Goal: Navigation & Orientation: Understand site structure

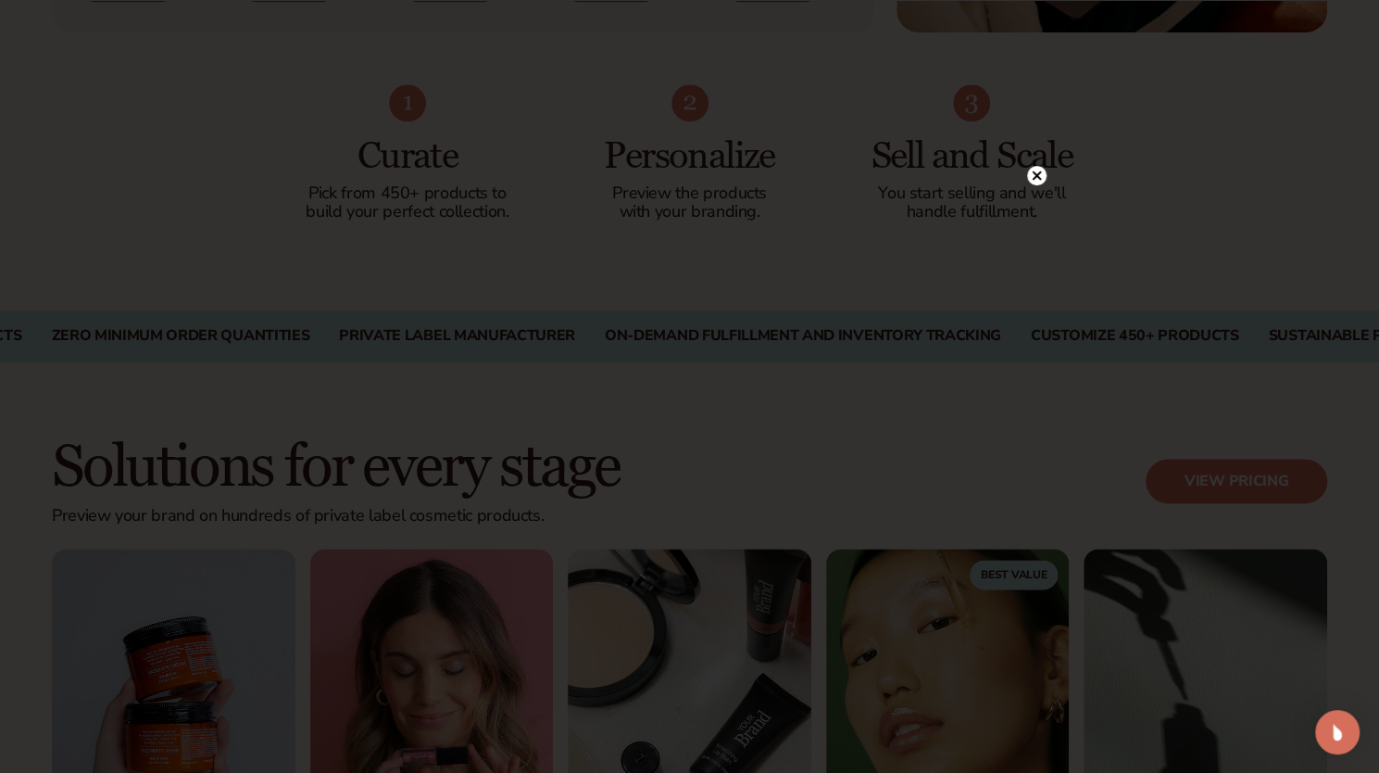
scroll to position [1286, 0]
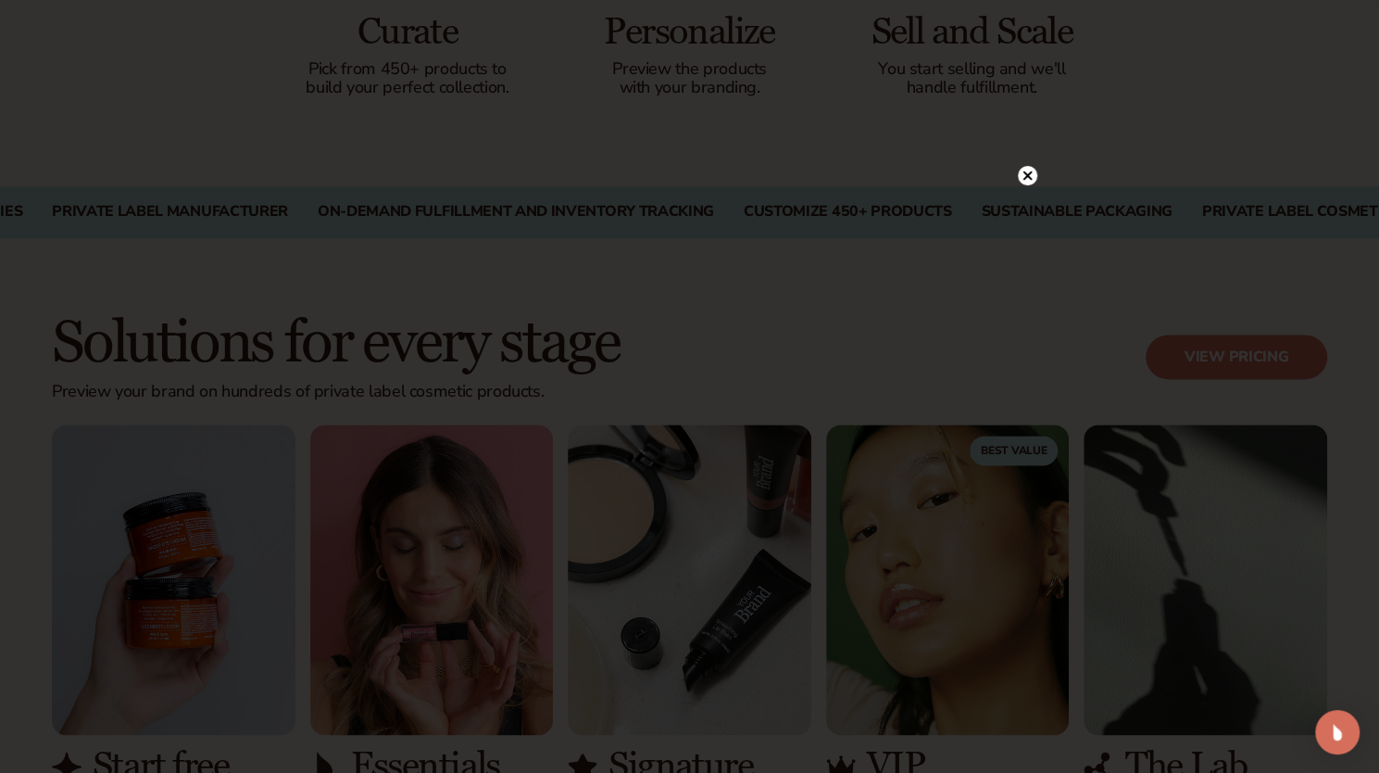
click at [1131, 138] on div at bounding box center [689, 386] width 1379 height 773
click at [1028, 179] on circle at bounding box center [1027, 175] width 19 height 19
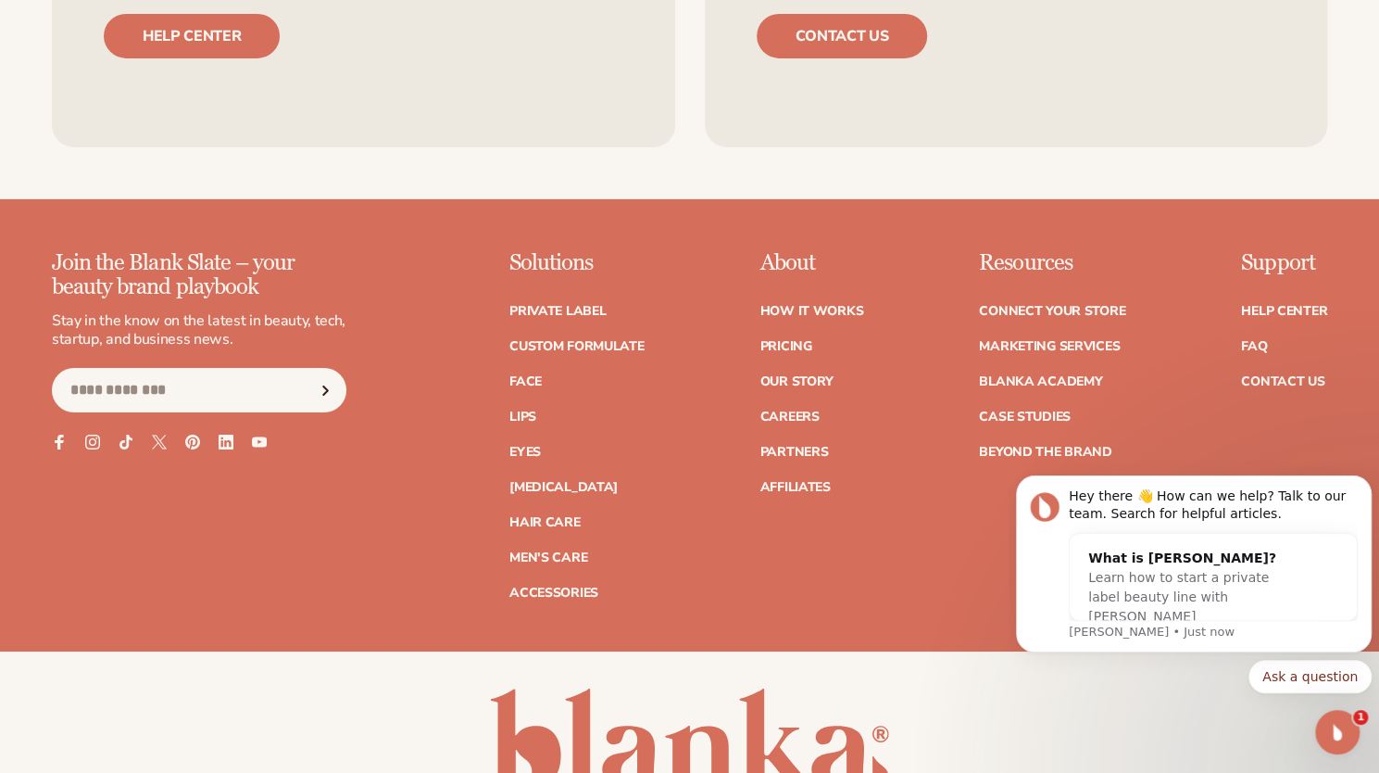
scroll to position [7750, 0]
click at [1363, 484] on icon "Dismiss notification" at bounding box center [1367, 480] width 10 height 10
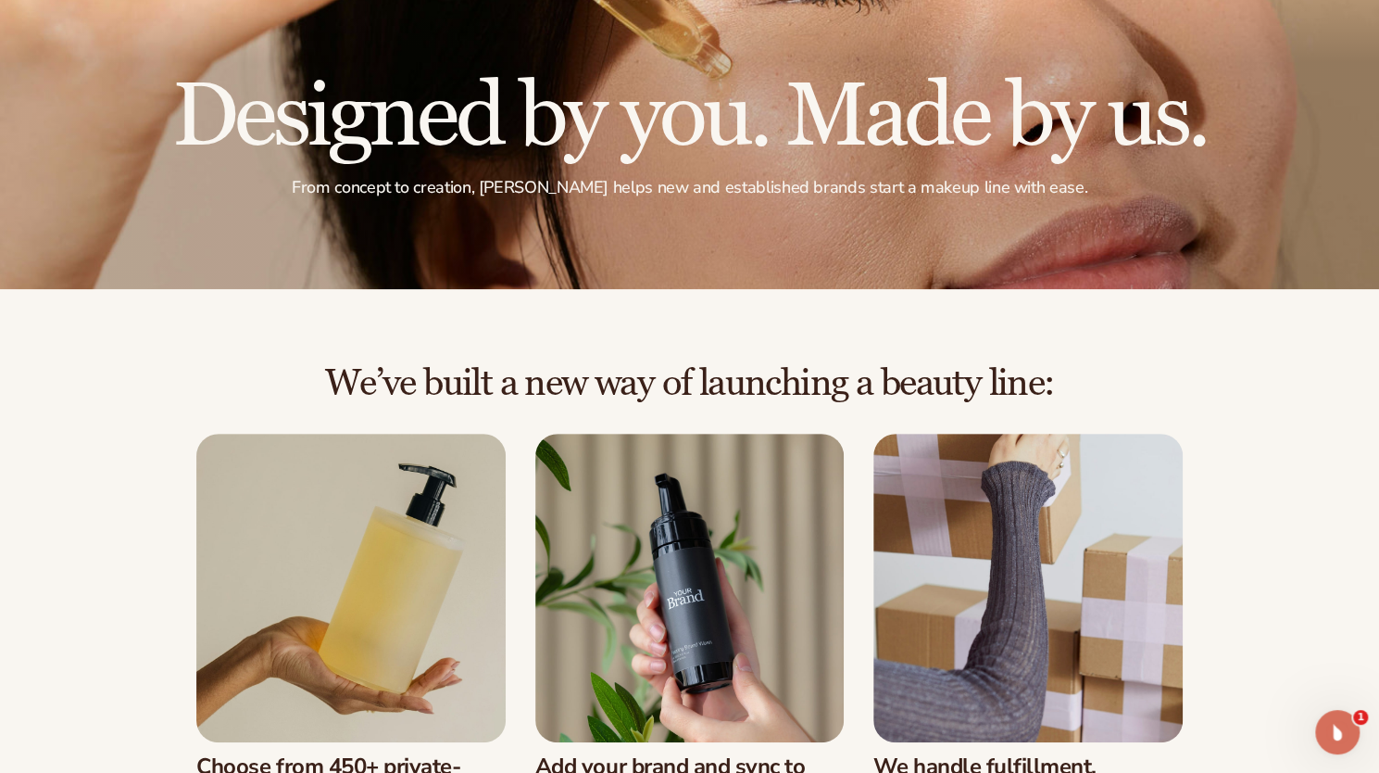
scroll to position [267, 0]
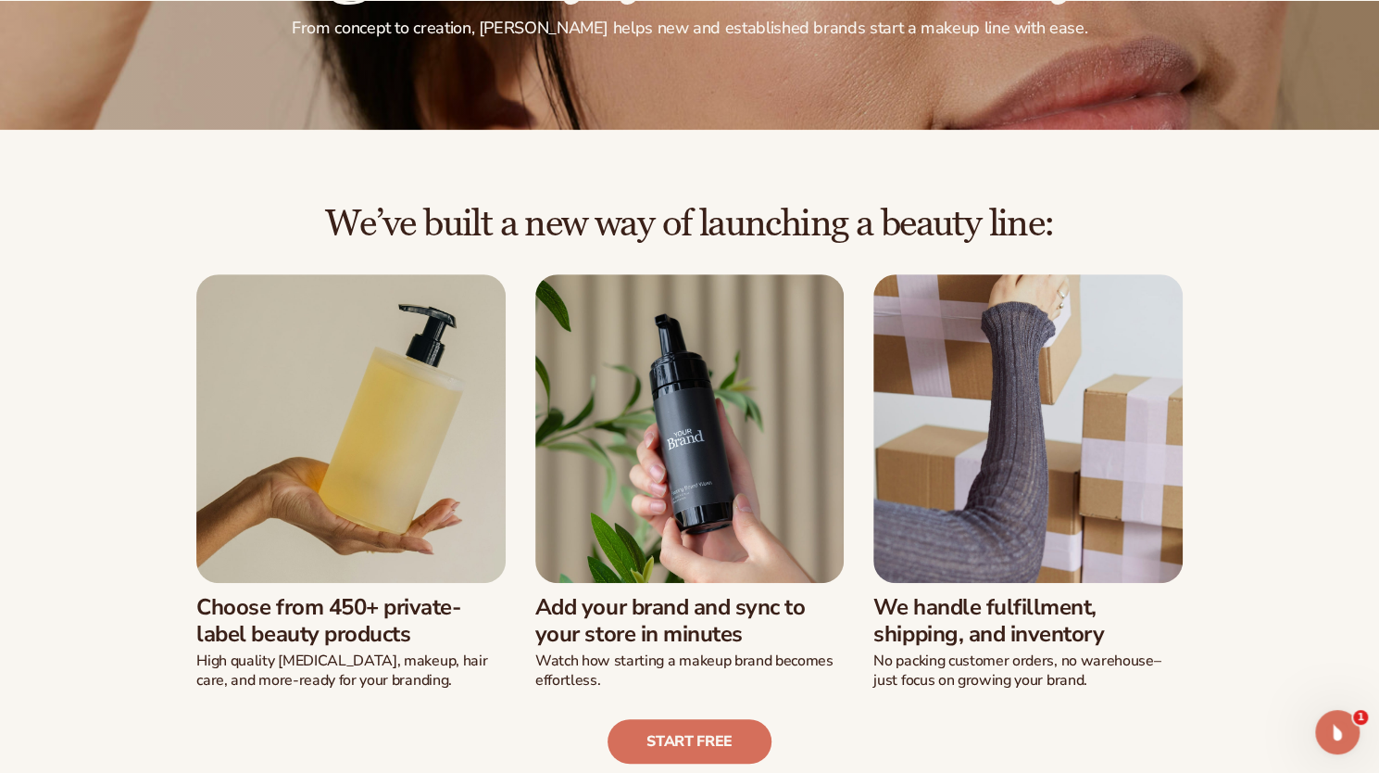
drag, startPoint x: 559, startPoint y: 232, endPoint x: 710, endPoint y: 222, distance: 151.3
click at [661, 232] on h2 "We’ve built a new way of launching a beauty line:" at bounding box center [689, 224] width 1275 height 41
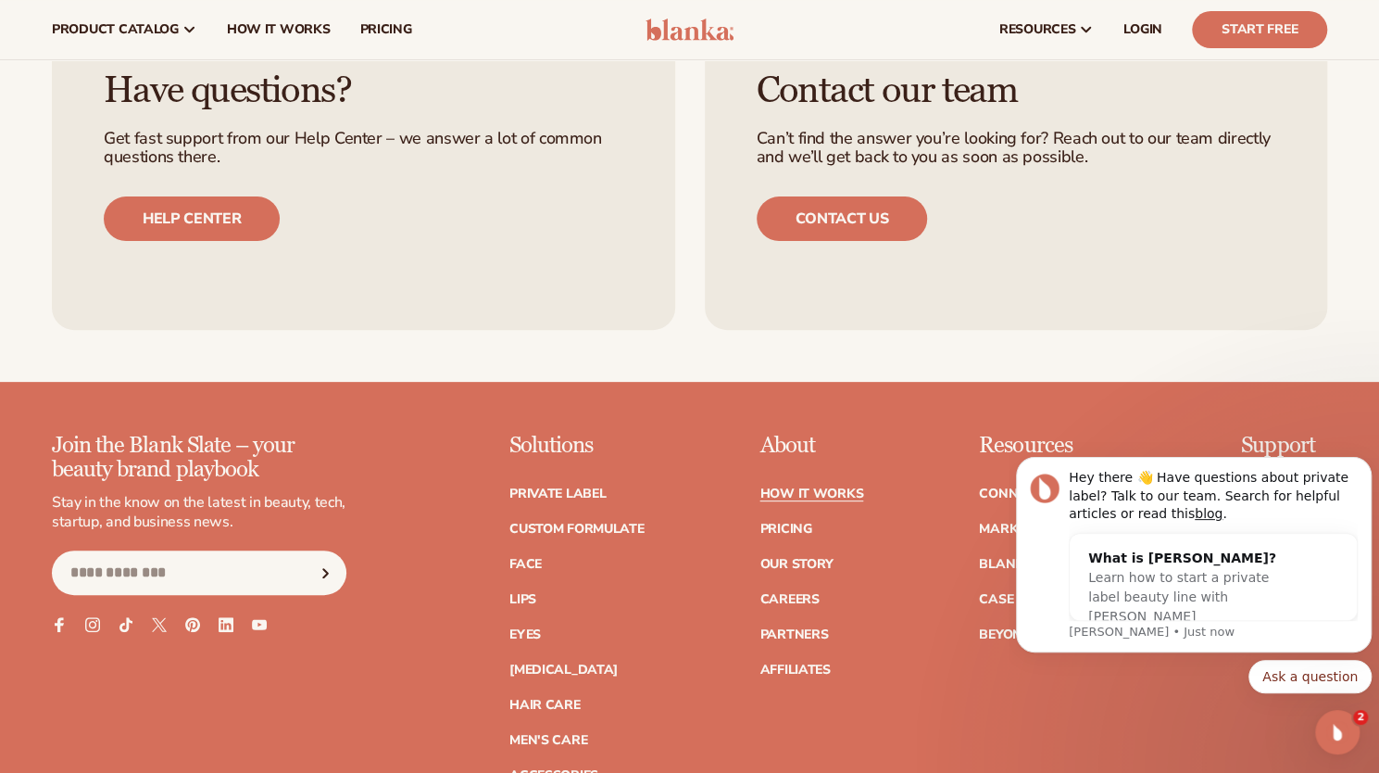
scroll to position [4275, 0]
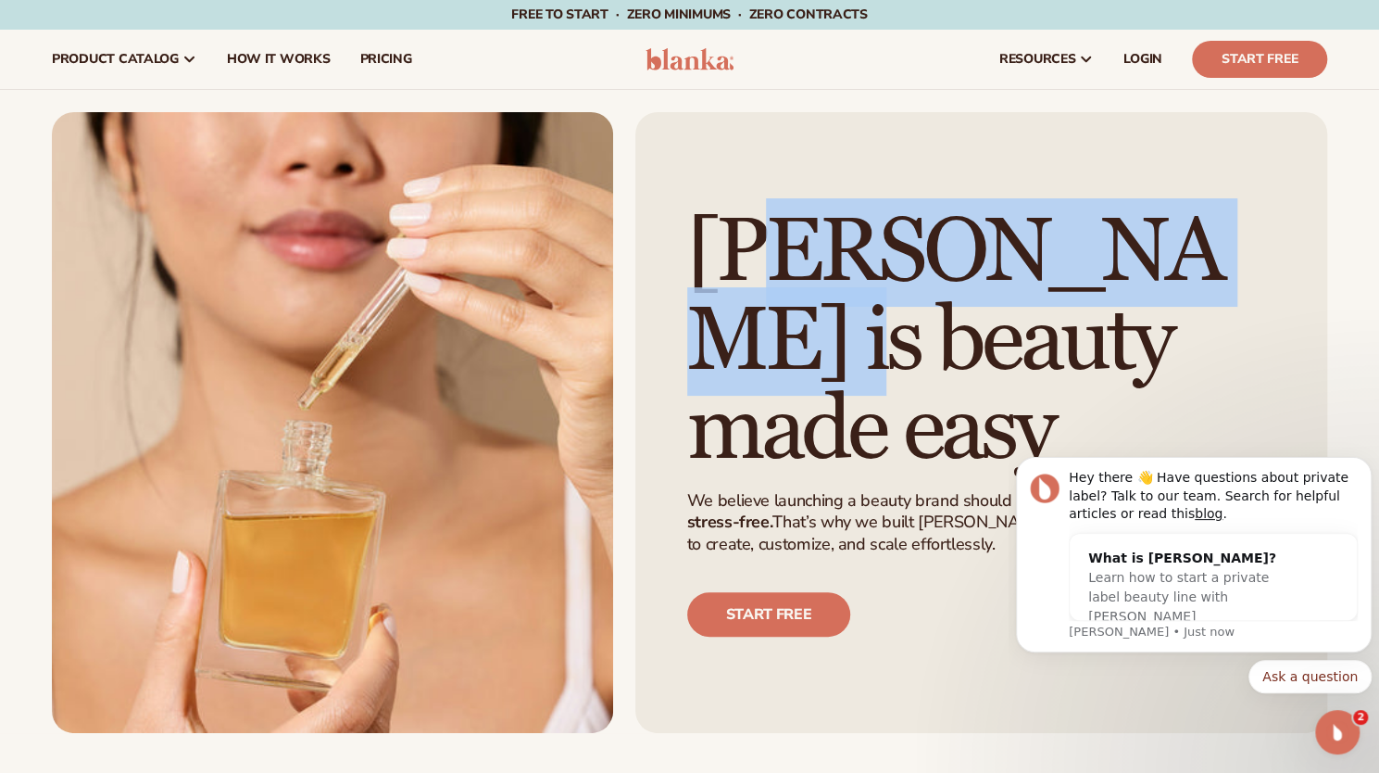
drag, startPoint x: 762, startPoint y: 253, endPoint x: 880, endPoint y: 389, distance: 179.9
click at [880, 388] on h1 "Blanka is beauty made easy" at bounding box center [968, 341] width 563 height 267
click at [880, 389] on h1 "Blanka is beauty made easy" at bounding box center [968, 341] width 563 height 267
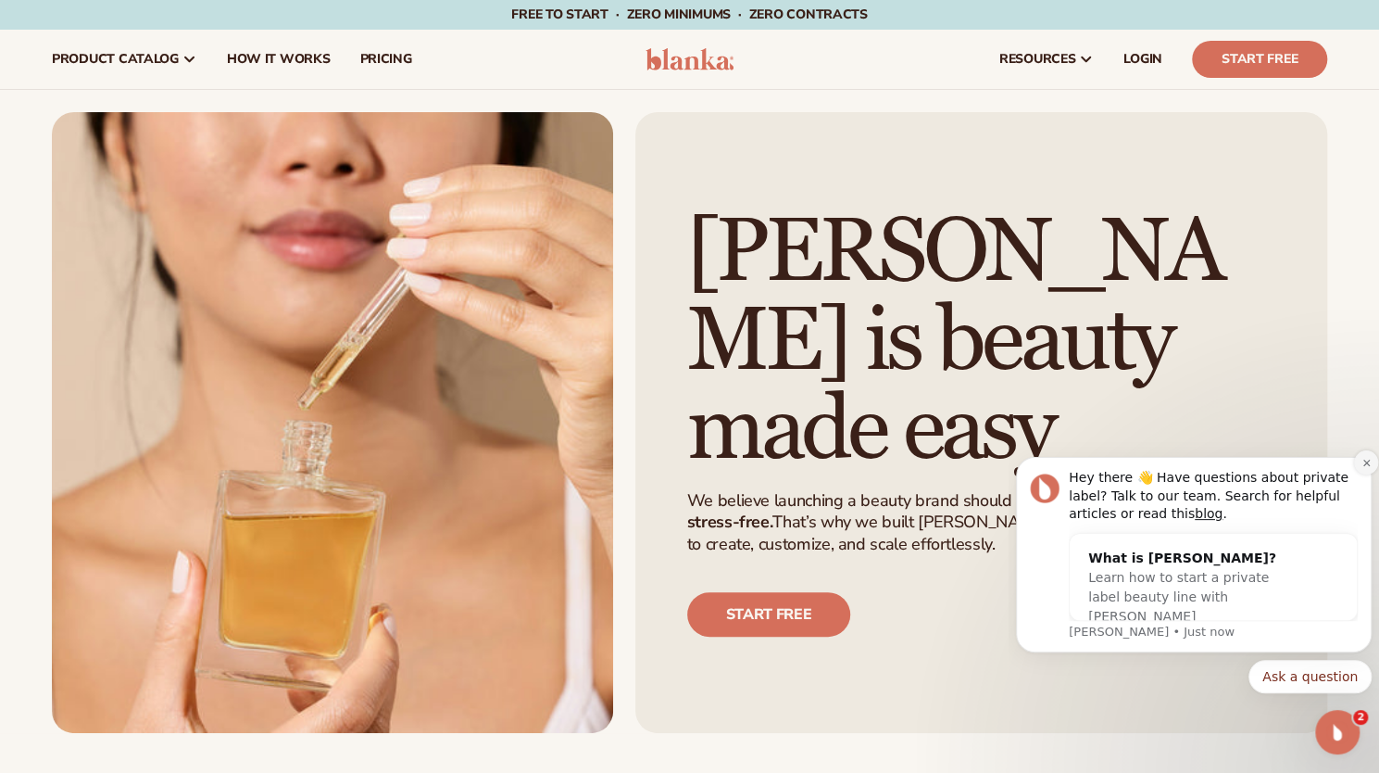
click at [1361, 464] on button "Dismiss notification" at bounding box center [1366, 462] width 24 height 24
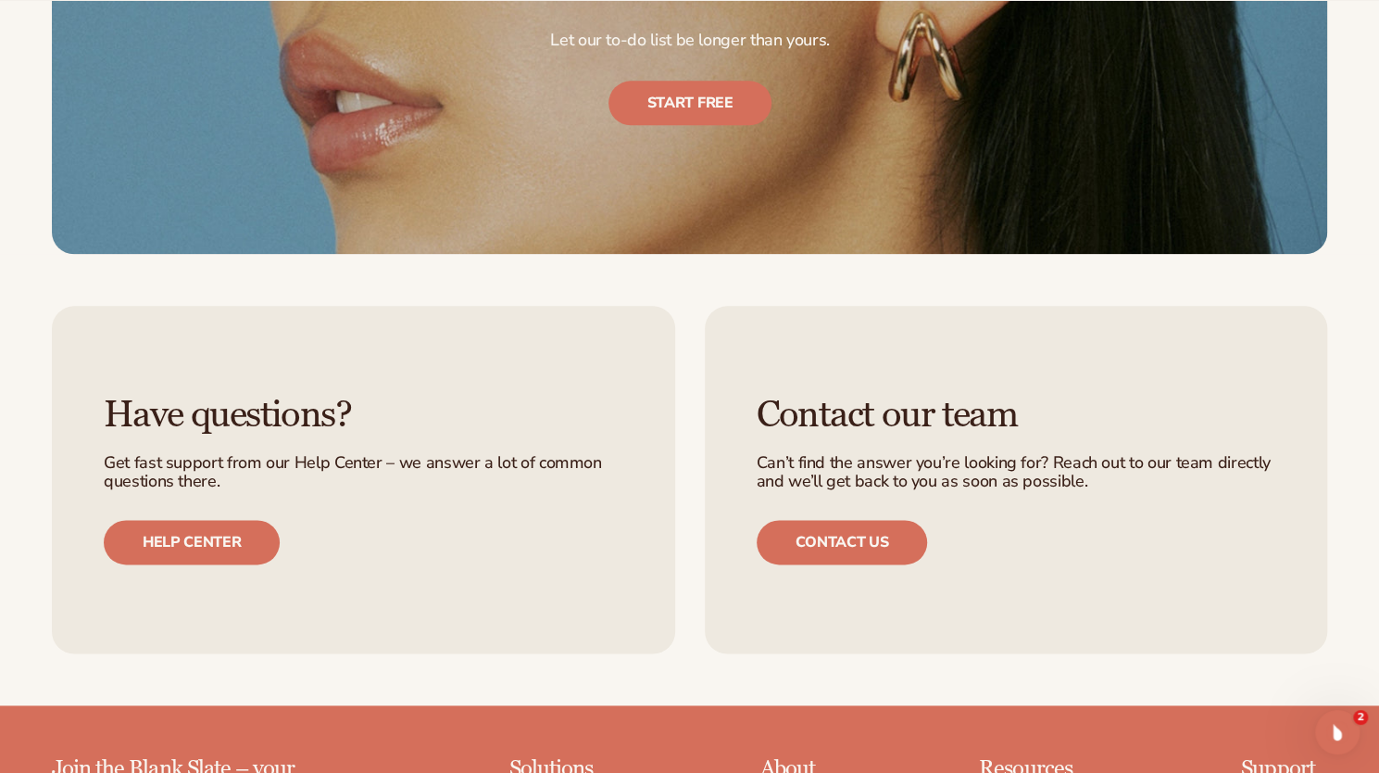
scroll to position [5413, 0]
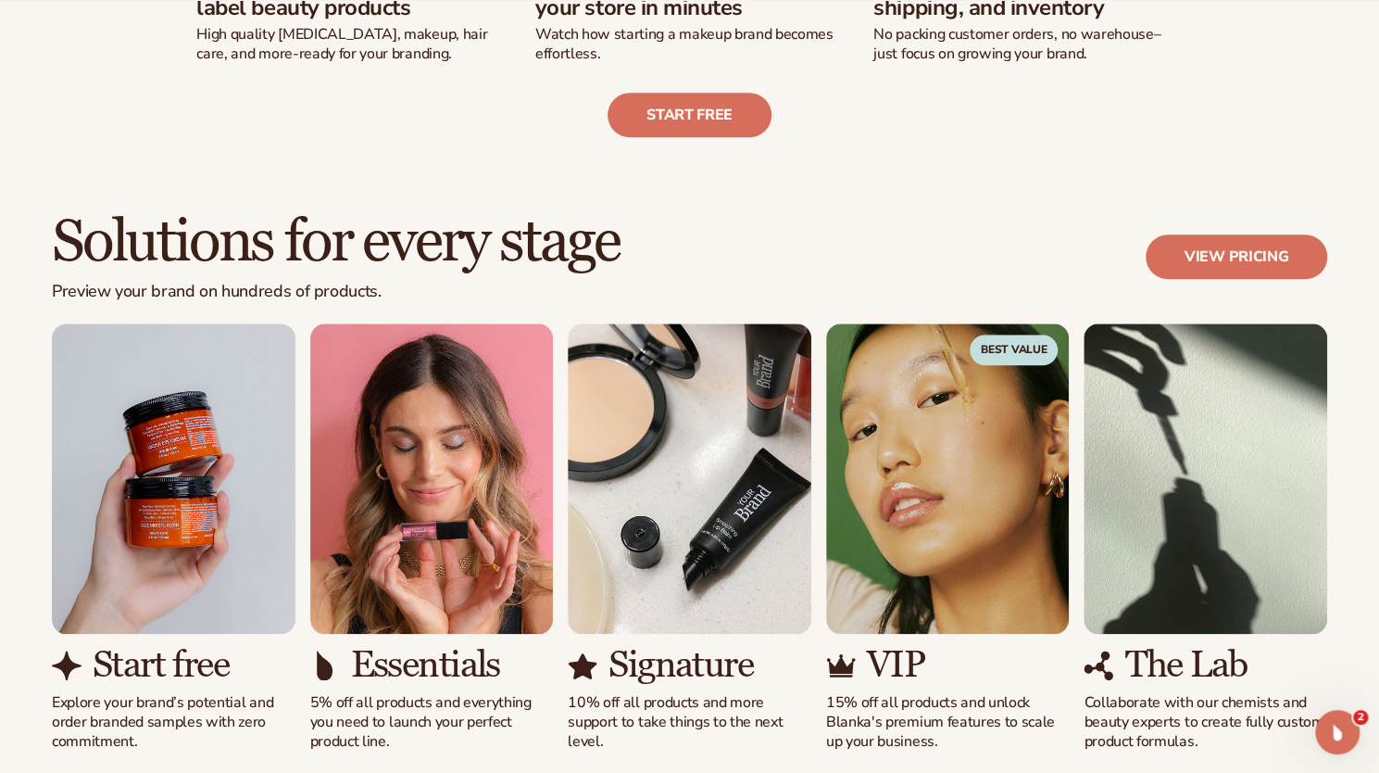
scroll to position [894, 0]
